Goal: Information Seeking & Learning: Learn about a topic

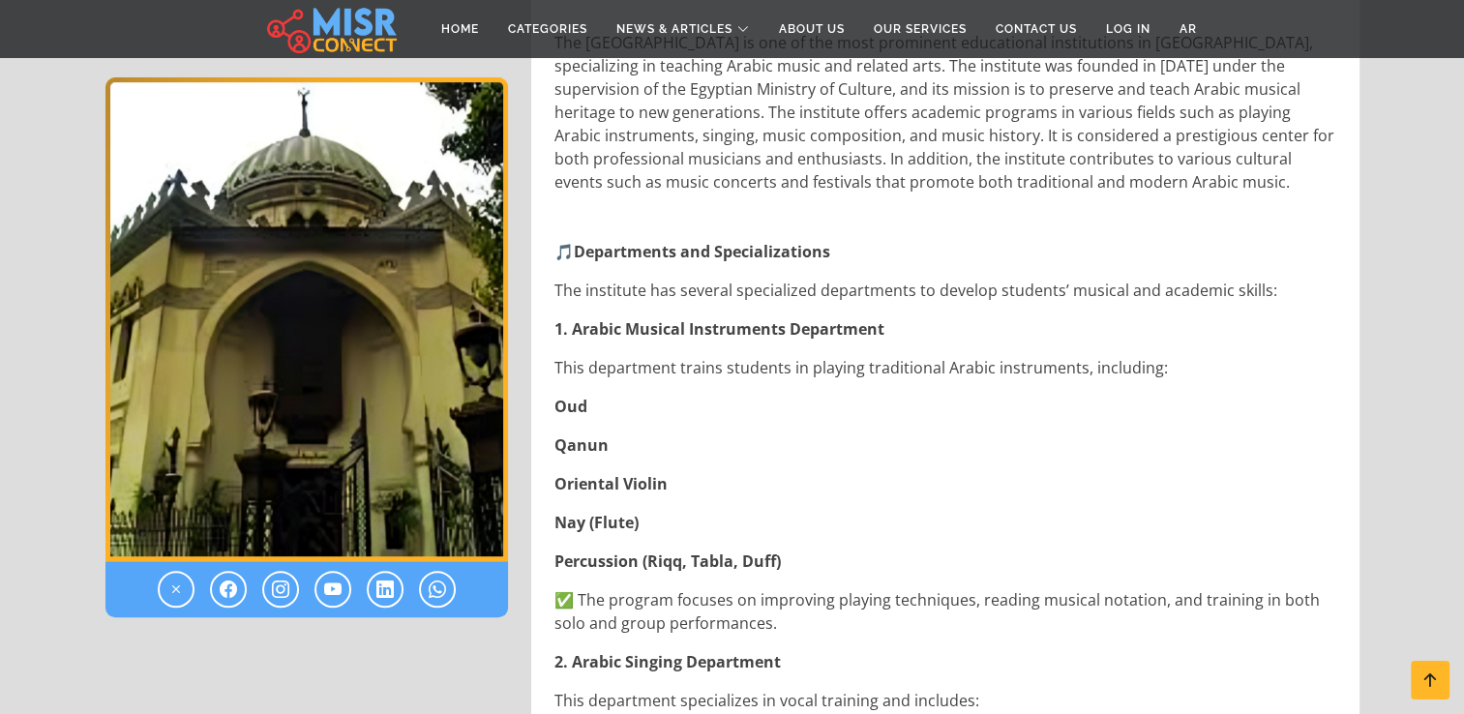
scroll to position [840, 0]
click at [839, 366] on p "This department trains students in playing traditional Arabic instruments, incl…" at bounding box center [948, 365] width 786 height 23
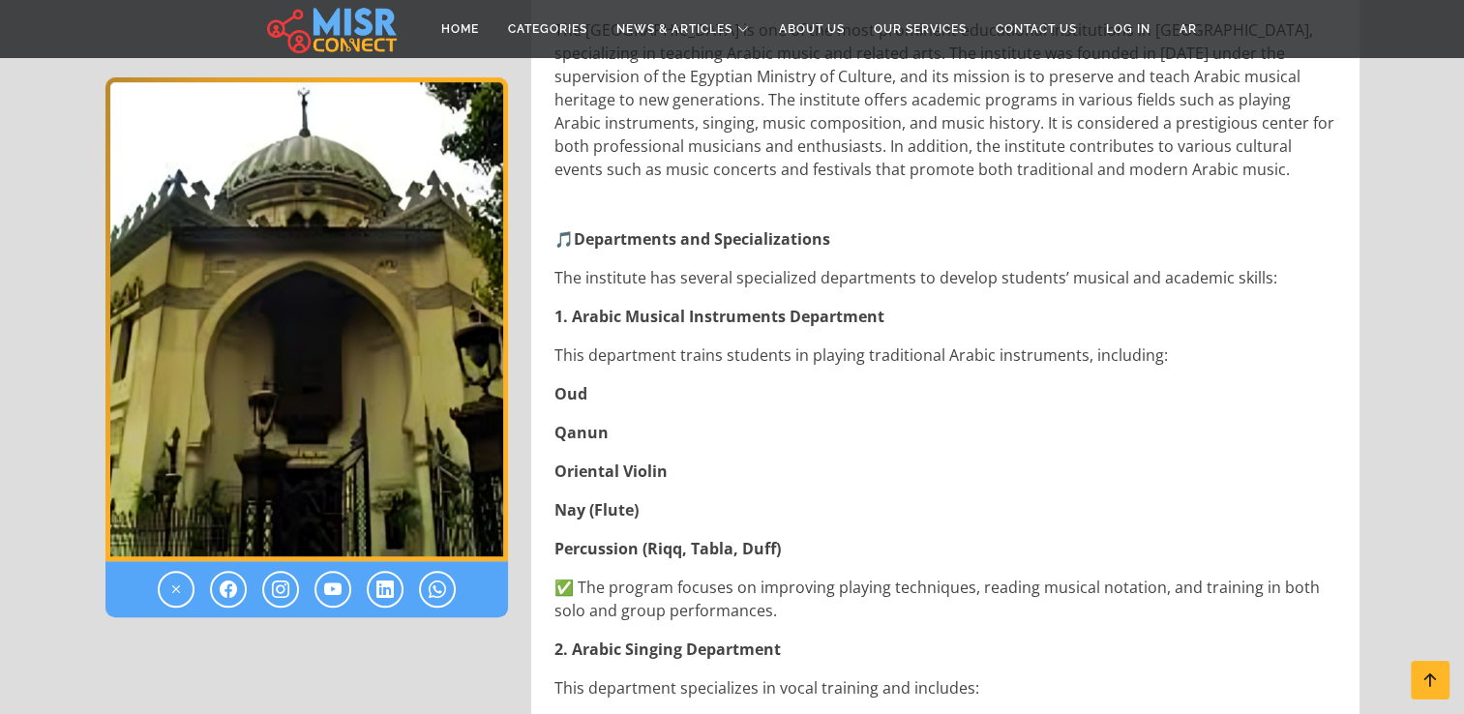
scroll to position [852, 0]
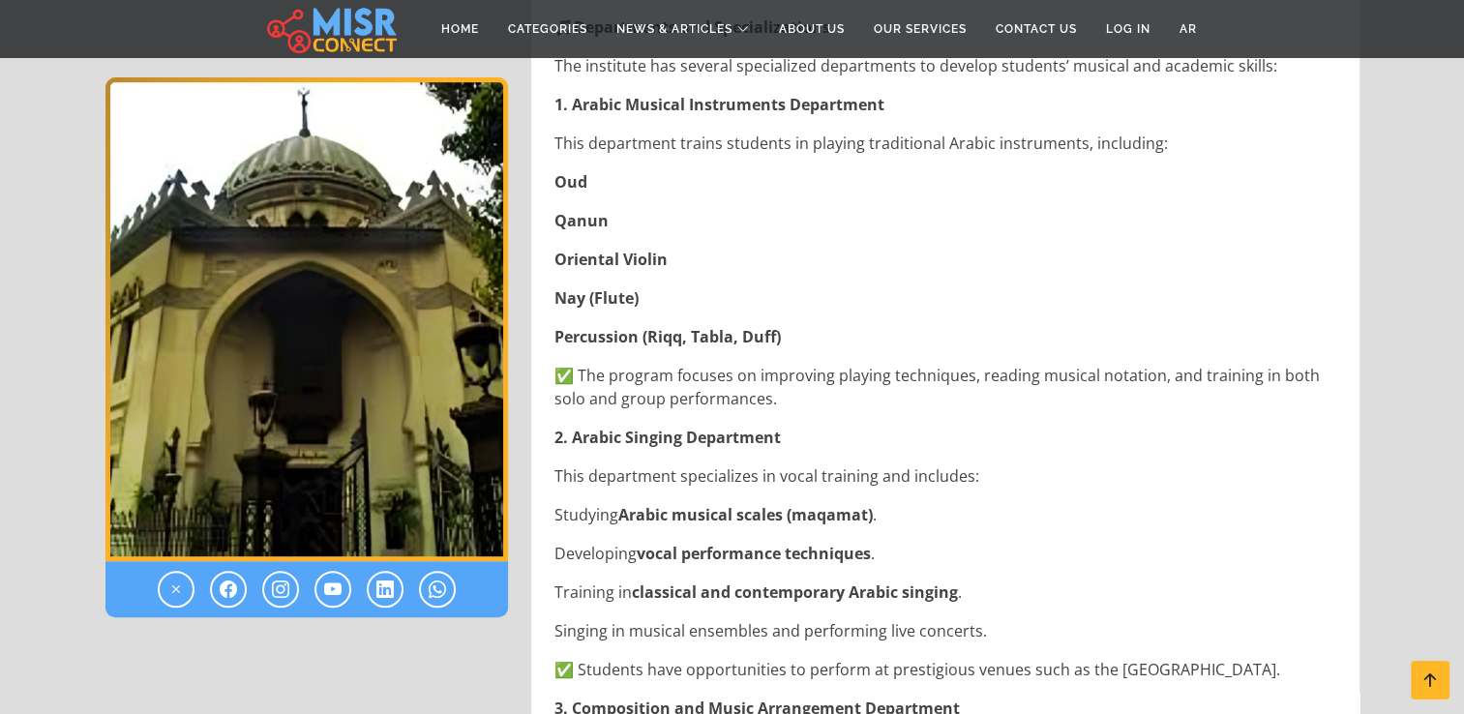
scroll to position [1071, 0]
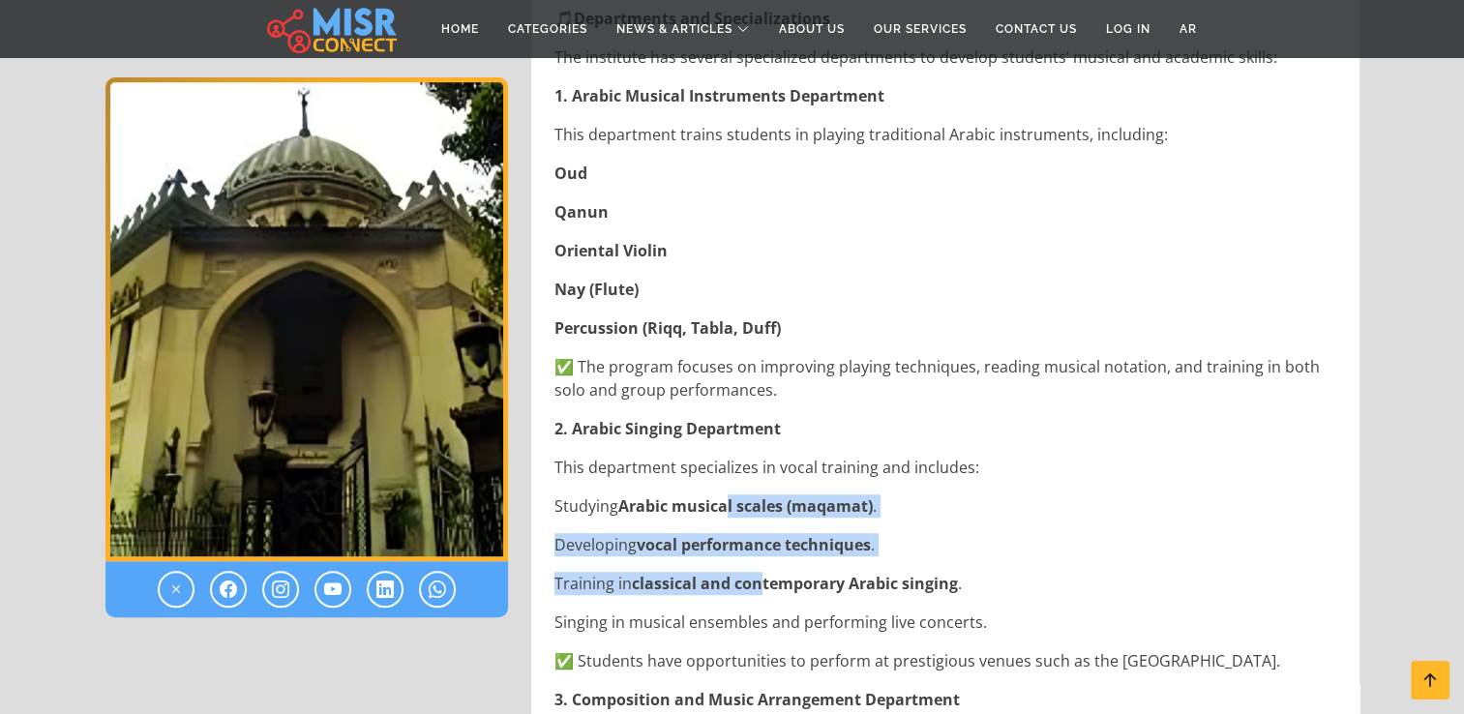
drag, startPoint x: 728, startPoint y: 498, endPoint x: 761, endPoint y: 575, distance: 83.2
drag, startPoint x: 761, startPoint y: 575, endPoint x: 728, endPoint y: 565, distance: 34.3
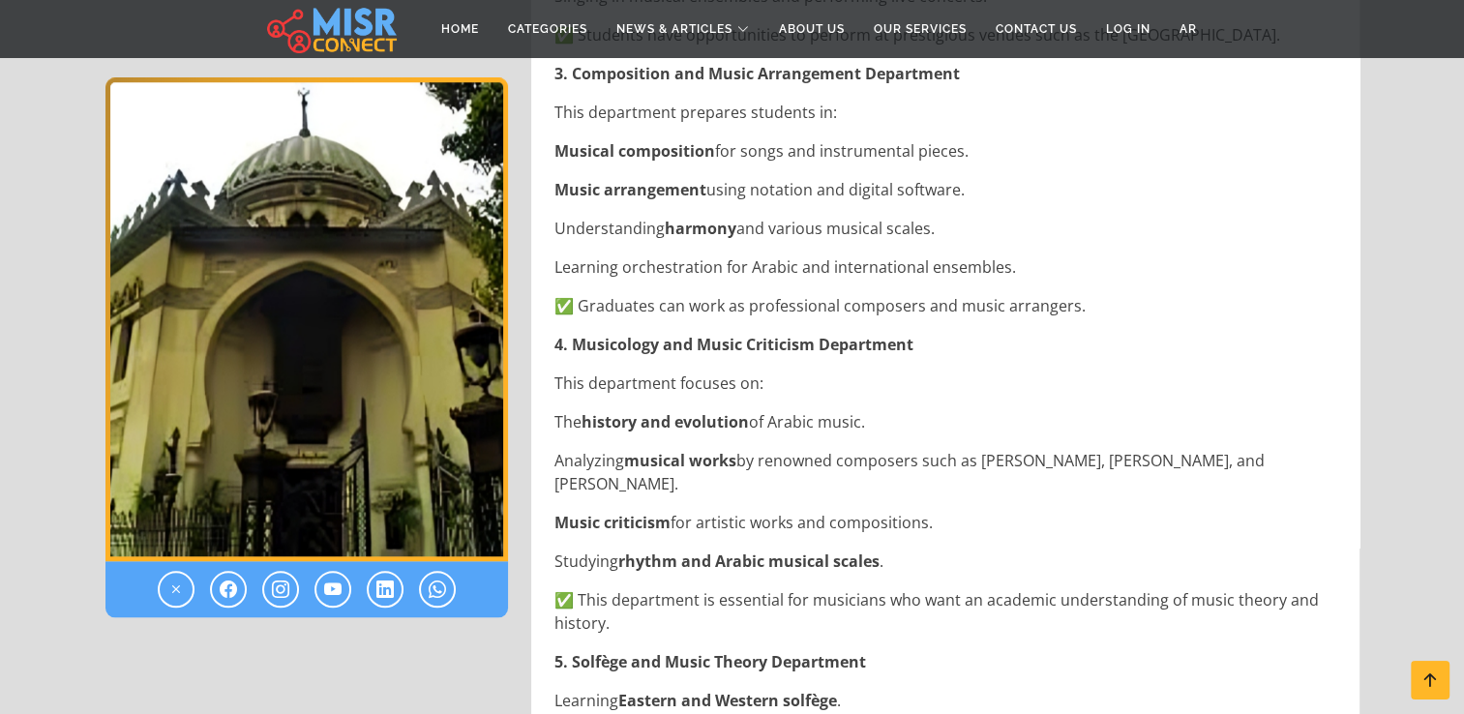
scroll to position [1702, 0]
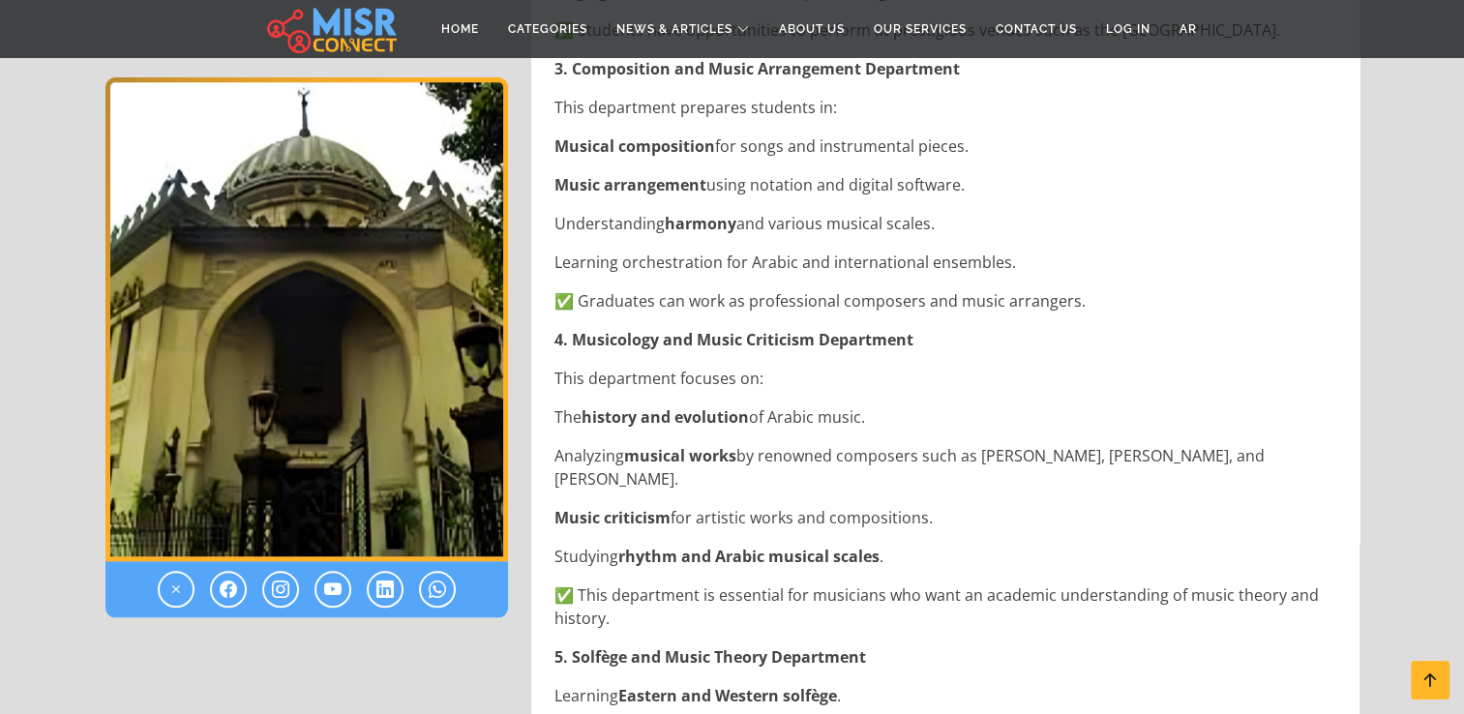
drag, startPoint x: 670, startPoint y: 477, endPoint x: 556, endPoint y: 481, distance: 114.3
click at [556, 481] on p "Analyzing musical works by renowned composers such as [PERSON_NAME], [PERSON_NA…" at bounding box center [948, 467] width 786 height 46
drag, startPoint x: 556, startPoint y: 481, endPoint x: 569, endPoint y: 480, distance: 13.6
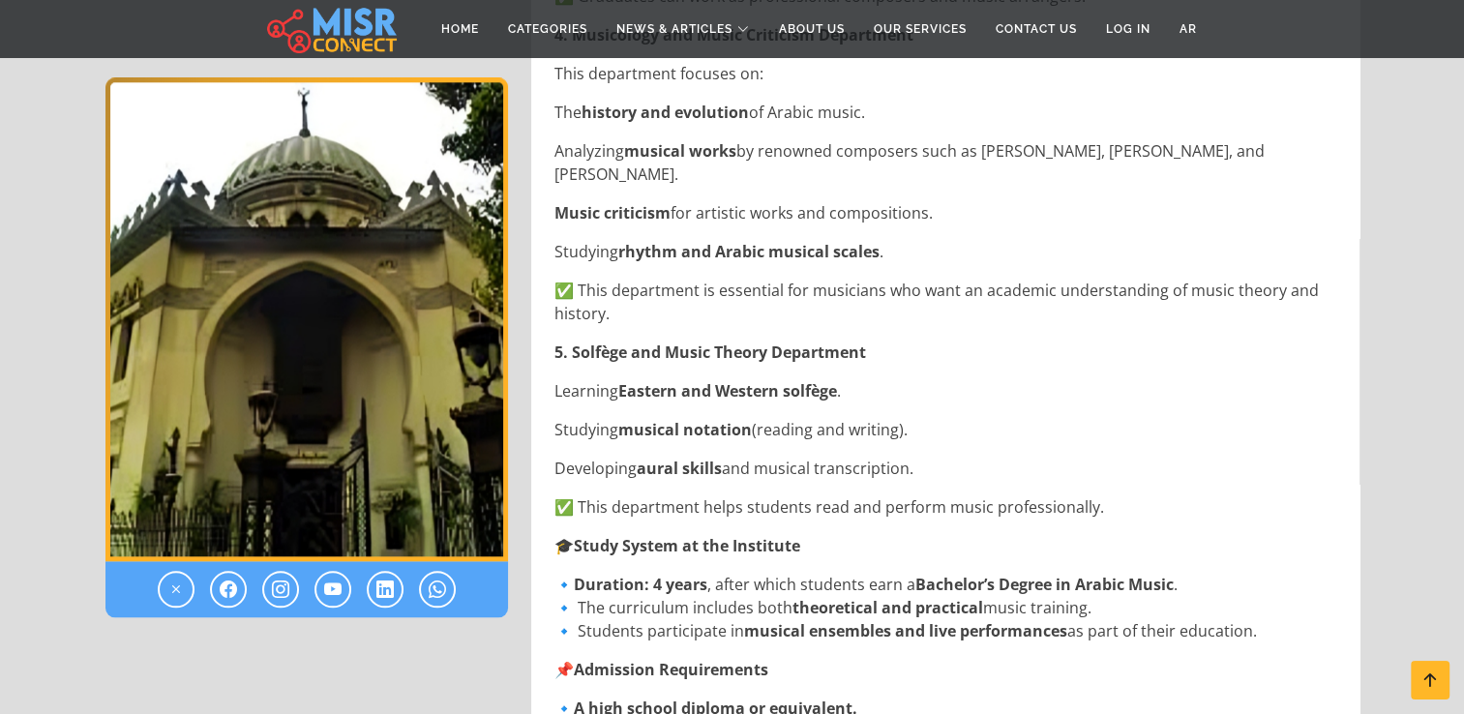
scroll to position [2008, 0]
drag, startPoint x: 840, startPoint y: 388, endPoint x: 793, endPoint y: 392, distance: 47.6
click at [793, 392] on p "Learning Eastern and Western solfège ." at bounding box center [948, 389] width 786 height 23
click at [791, 392] on strong "Eastern and Western solfège" at bounding box center [727, 389] width 219 height 21
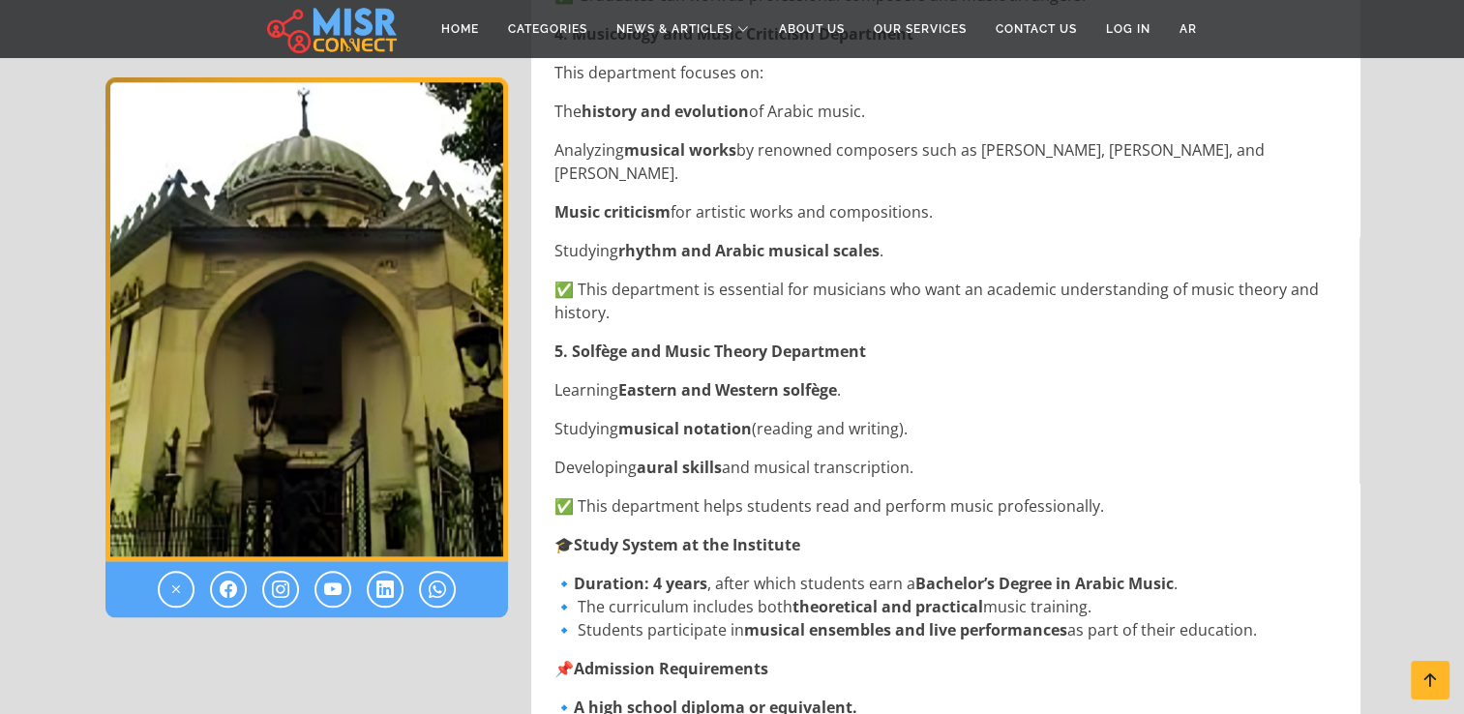
click at [791, 392] on strong "Eastern and Western solfège" at bounding box center [727, 389] width 219 height 21
drag, startPoint x: 788, startPoint y: 389, endPoint x: 838, endPoint y: 389, distance: 50.3
click at [837, 389] on strong "Eastern and Western solfège" at bounding box center [727, 389] width 219 height 21
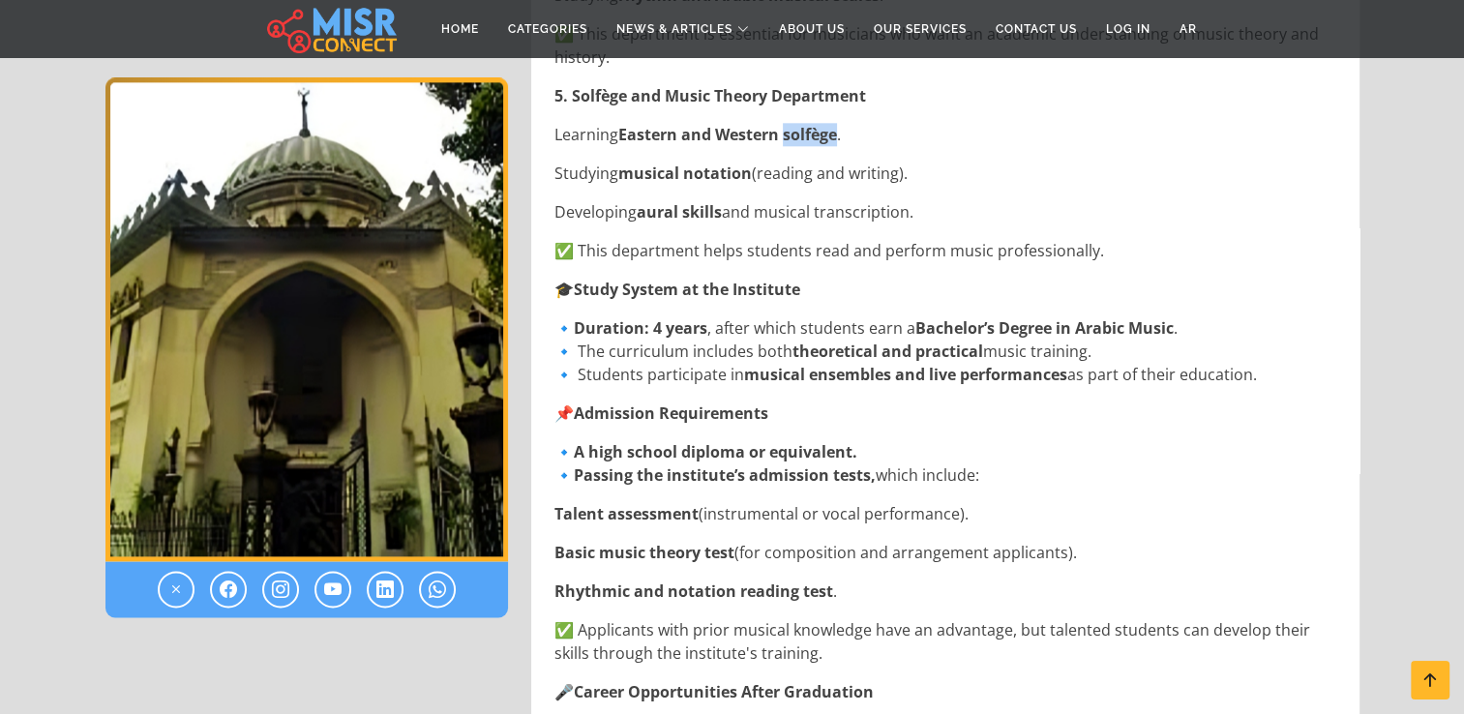
scroll to position [2266, 0]
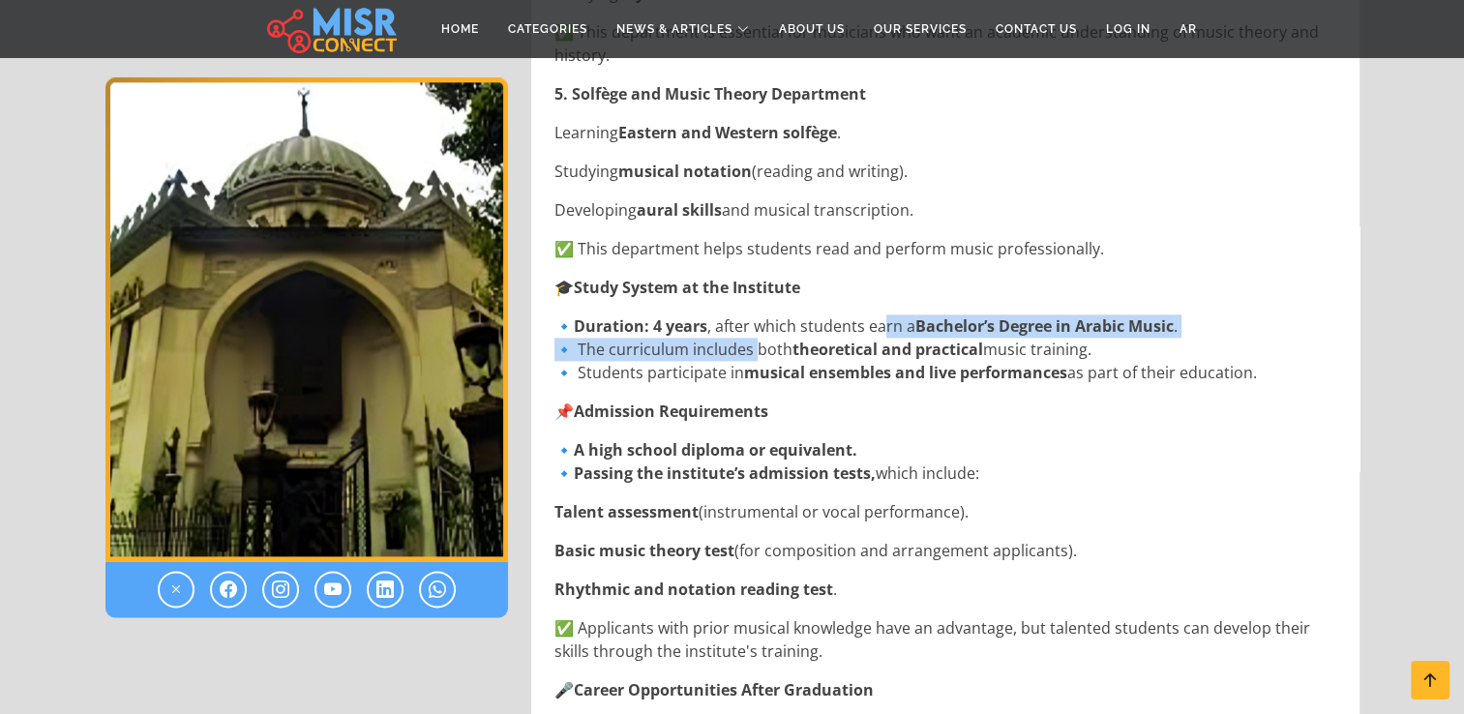
drag, startPoint x: 885, startPoint y: 327, endPoint x: 755, endPoint y: 346, distance: 131.0
click at [755, 346] on p "🔹 Duration: 4 years , after which students earn a Bachelor’s Degree in Arabic M…" at bounding box center [948, 350] width 786 height 70
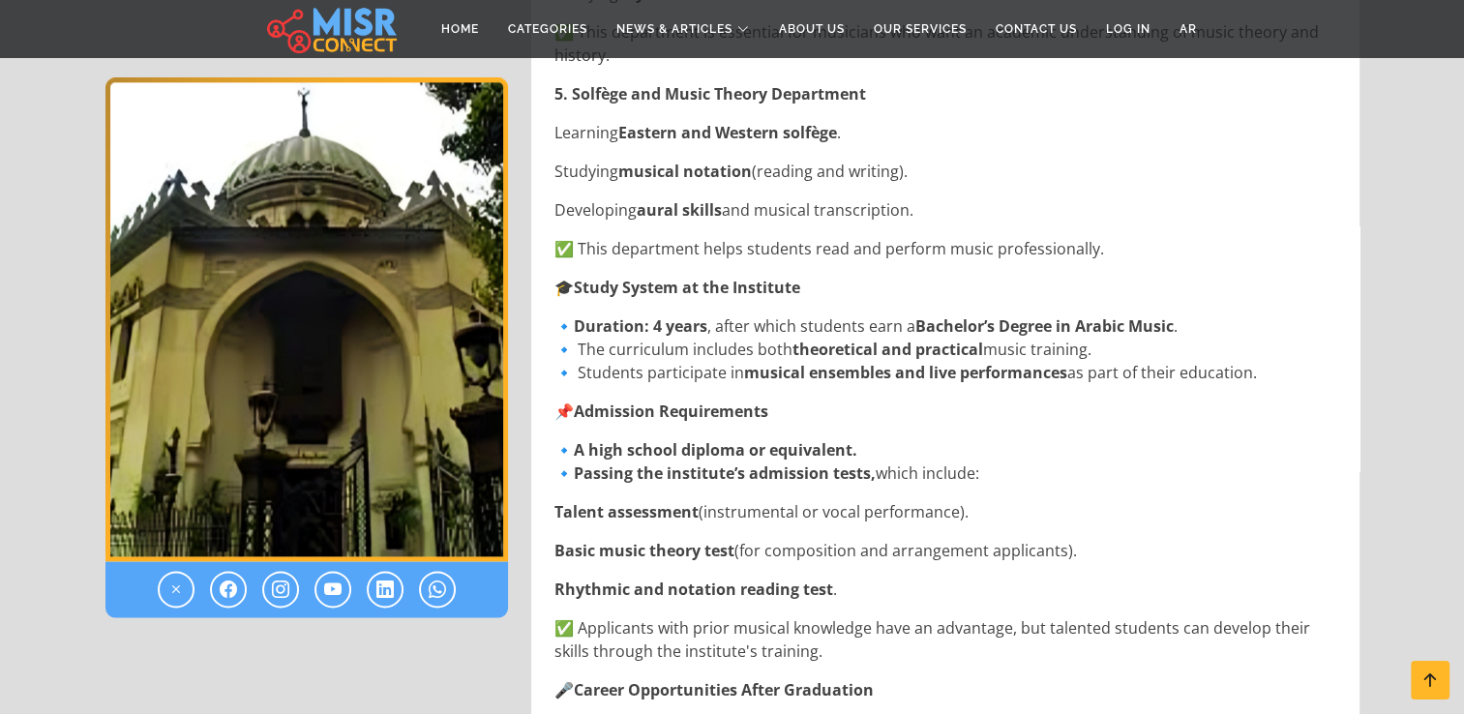
drag, startPoint x: 755, startPoint y: 346, endPoint x: 834, endPoint y: 419, distance: 108.2
click at [834, 419] on p "📌 Admission Requirements" at bounding box center [948, 411] width 786 height 23
drag, startPoint x: 778, startPoint y: 435, endPoint x: 994, endPoint y: 438, distance: 215.9
click at [772, 319] on p "🔹 Duration: 4 years , after which students earn a Bachelor’s Degree in Arabic M…" at bounding box center [948, 350] width 786 height 70
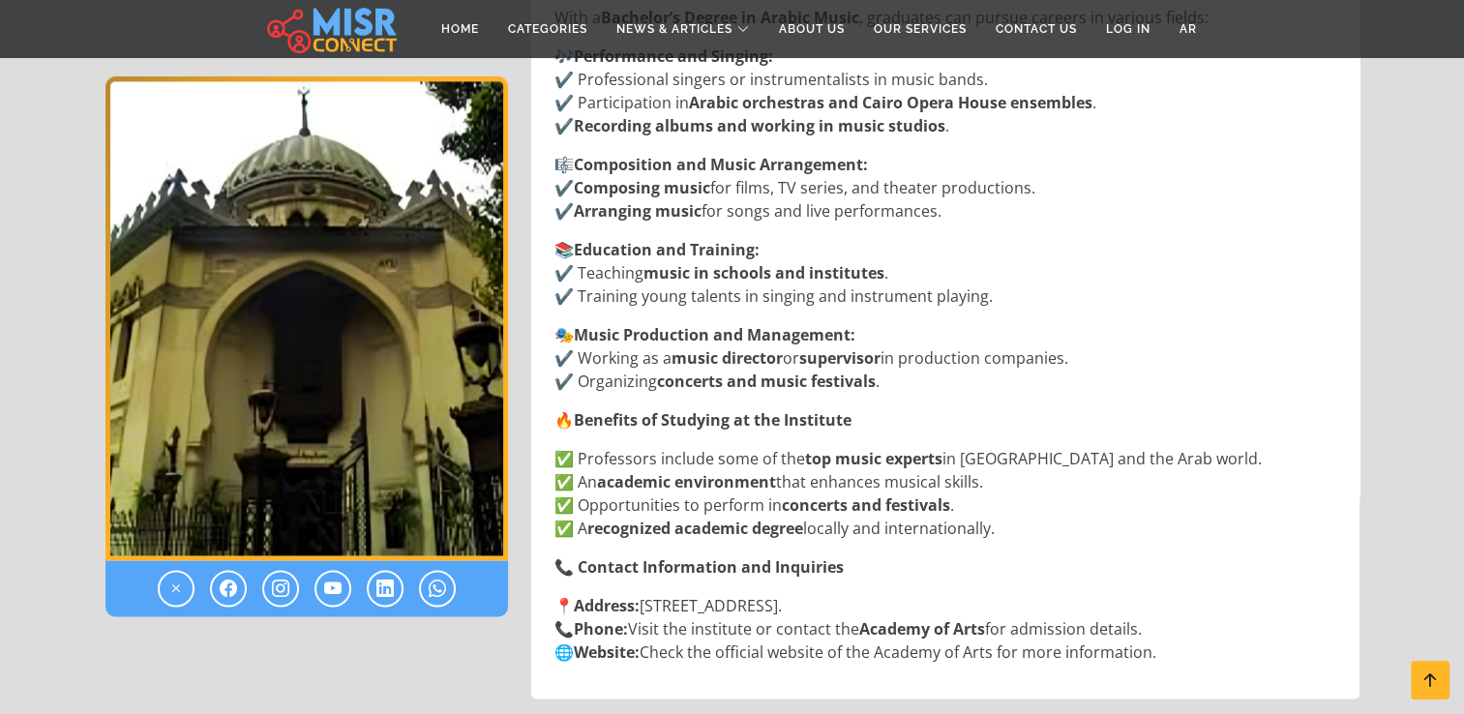
scroll to position [2879, 0]
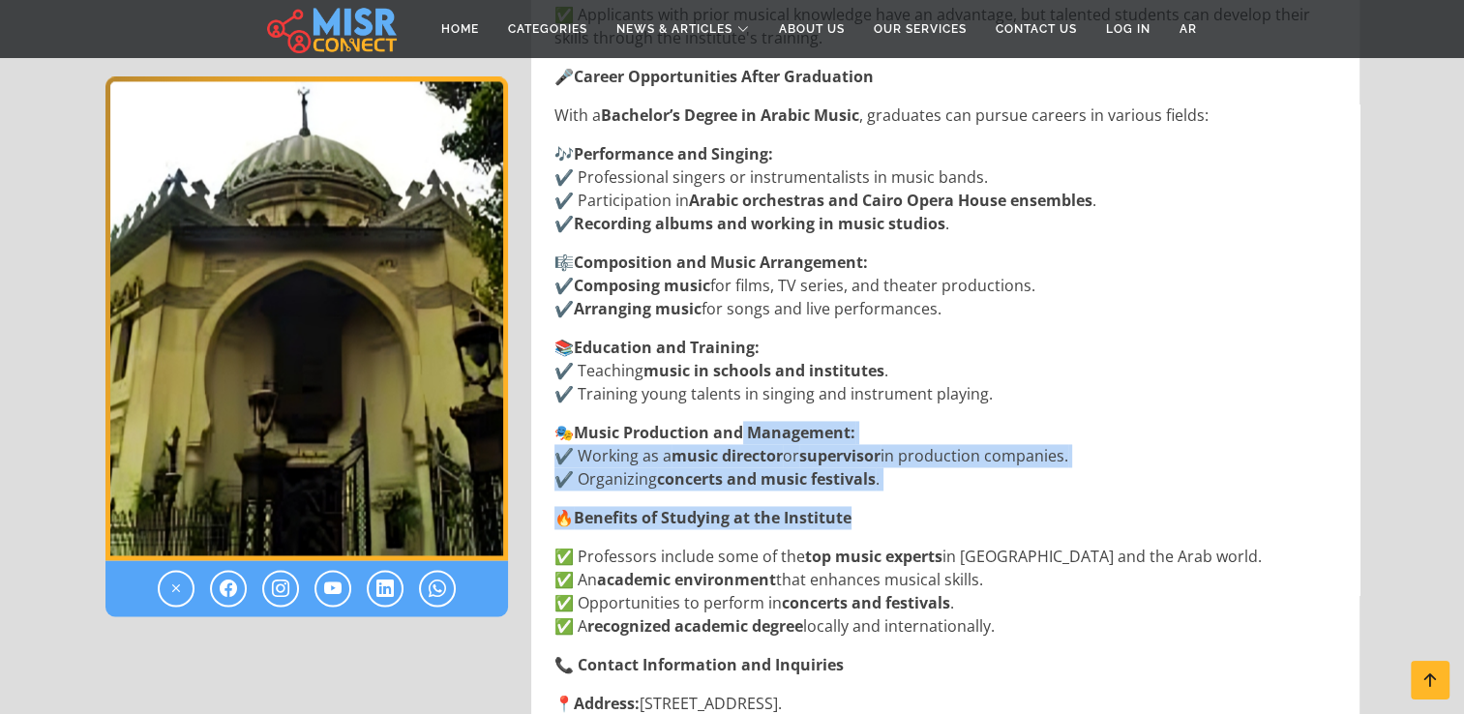
drag, startPoint x: 866, startPoint y: 501, endPoint x: 743, endPoint y: 443, distance: 135.9
drag, startPoint x: 743, startPoint y: 443, endPoint x: 1080, endPoint y: 482, distance: 339.0
click at [1080, 482] on p "🎭 Music Production and Management: ✔️ Working as a music director or supervisor…" at bounding box center [948, 456] width 786 height 70
click at [892, 437] on p "🎭 Music Production and Management: ✔️ Working as a music director or supervisor…" at bounding box center [948, 456] width 786 height 70
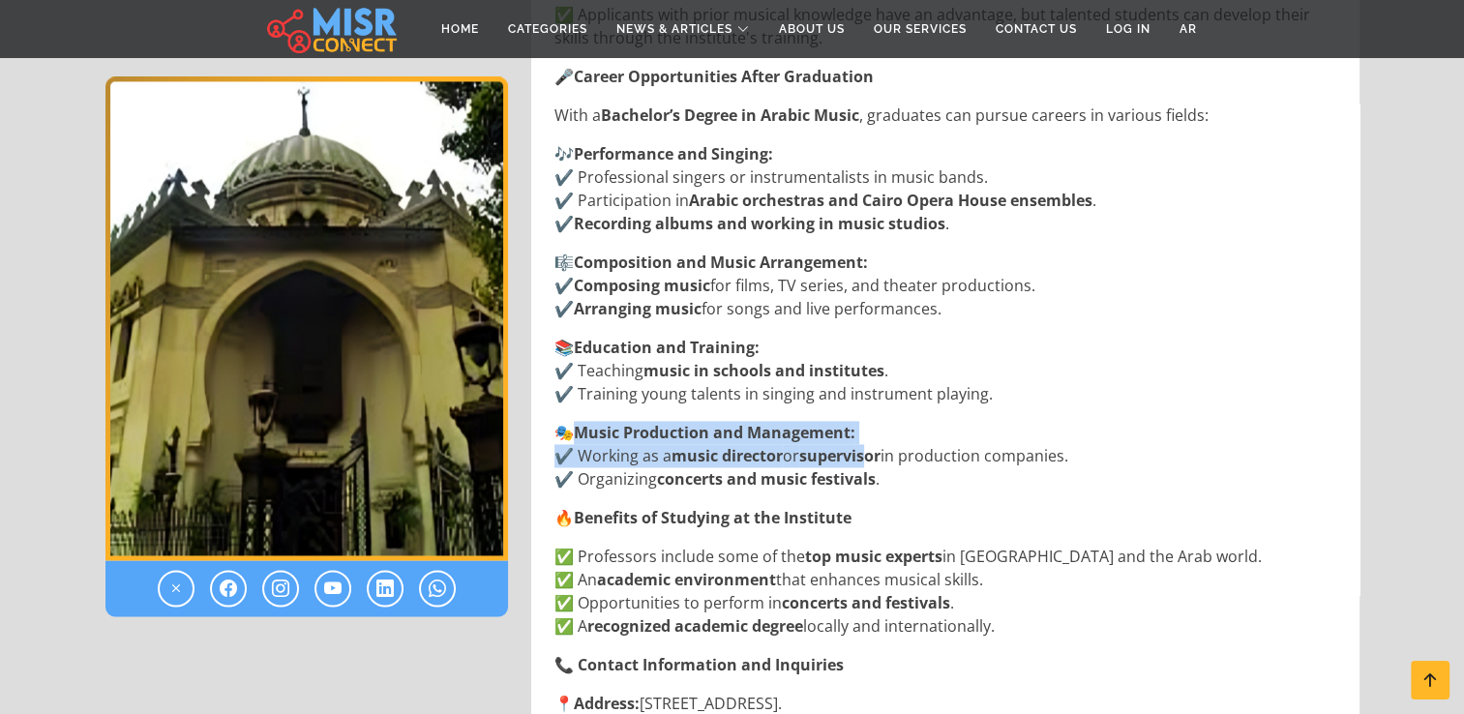
drag, startPoint x: 892, startPoint y: 437, endPoint x: 876, endPoint y: 463, distance: 30.1
click at [876, 463] on p "🎭 Music Production and Management: ✔️ Working as a music director or supervisor…" at bounding box center [948, 456] width 786 height 70
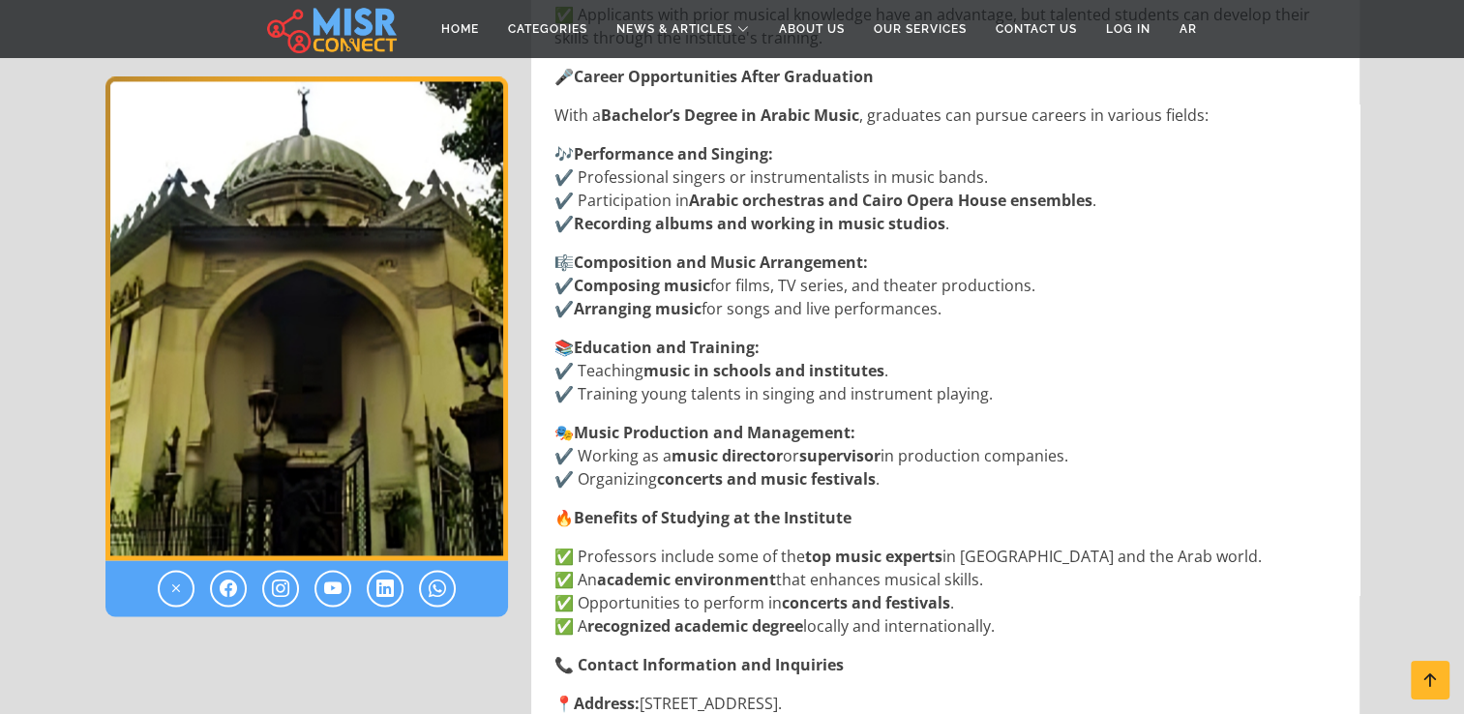
drag, startPoint x: 876, startPoint y: 463, endPoint x: 782, endPoint y: 439, distance: 96.7
click at [782, 439] on strong "Music Production and Management:" at bounding box center [715, 432] width 282 height 21
